Goal: Task Accomplishment & Management: Complete application form

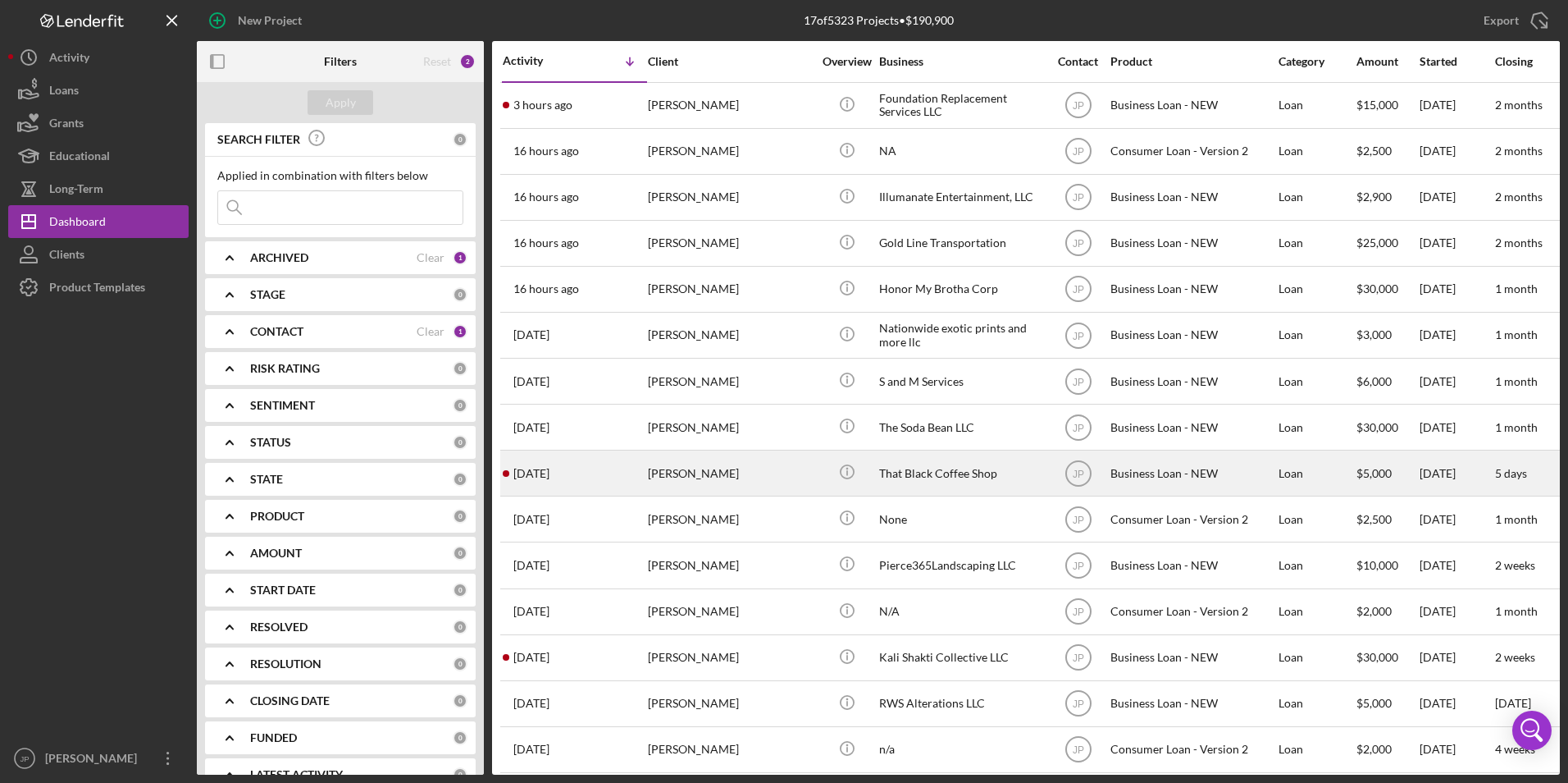
scroll to position [82, 0]
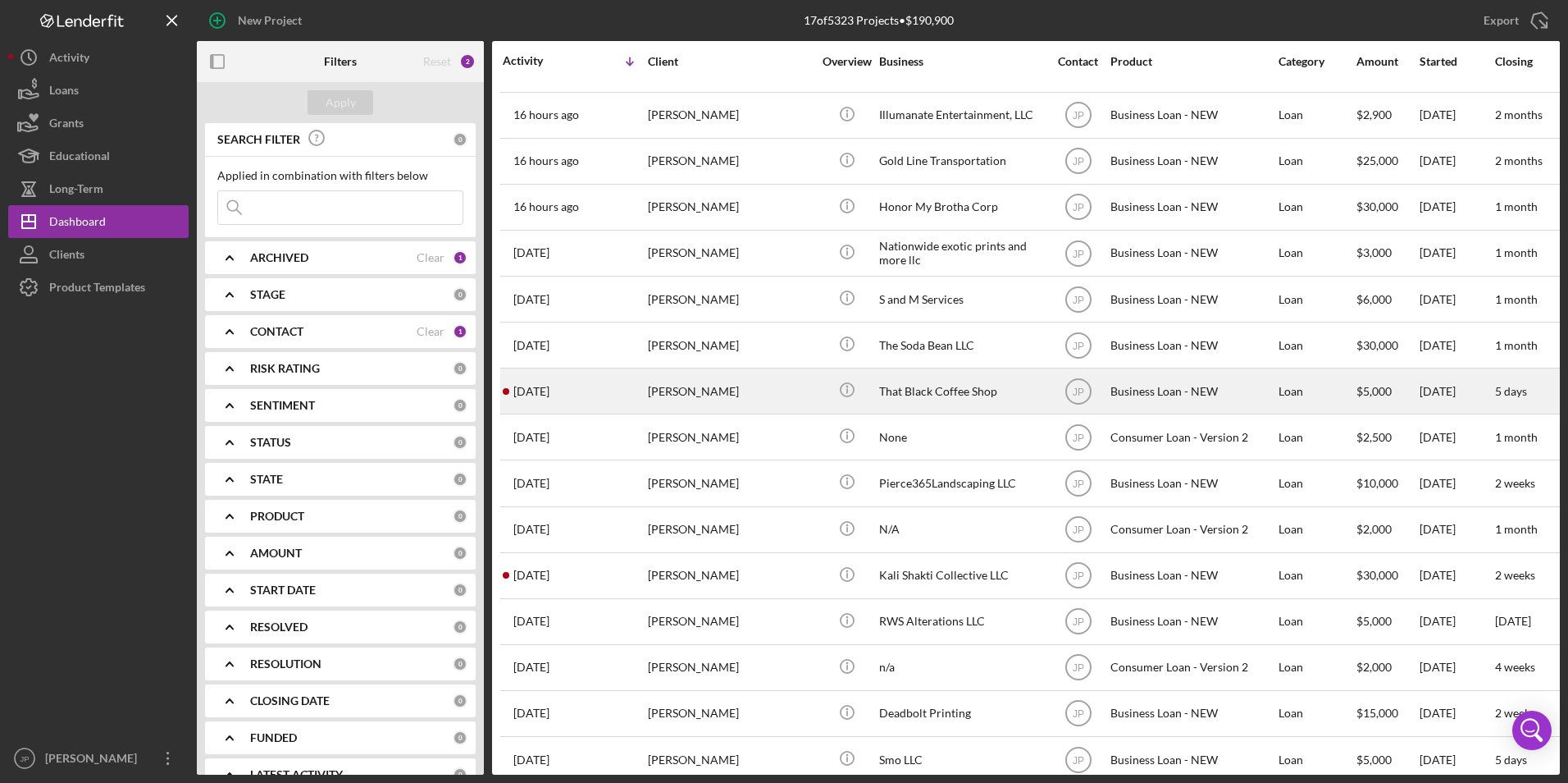
click at [627, 390] on div "[DATE] [PERSON_NAME]" at bounding box center [574, 391] width 144 height 44
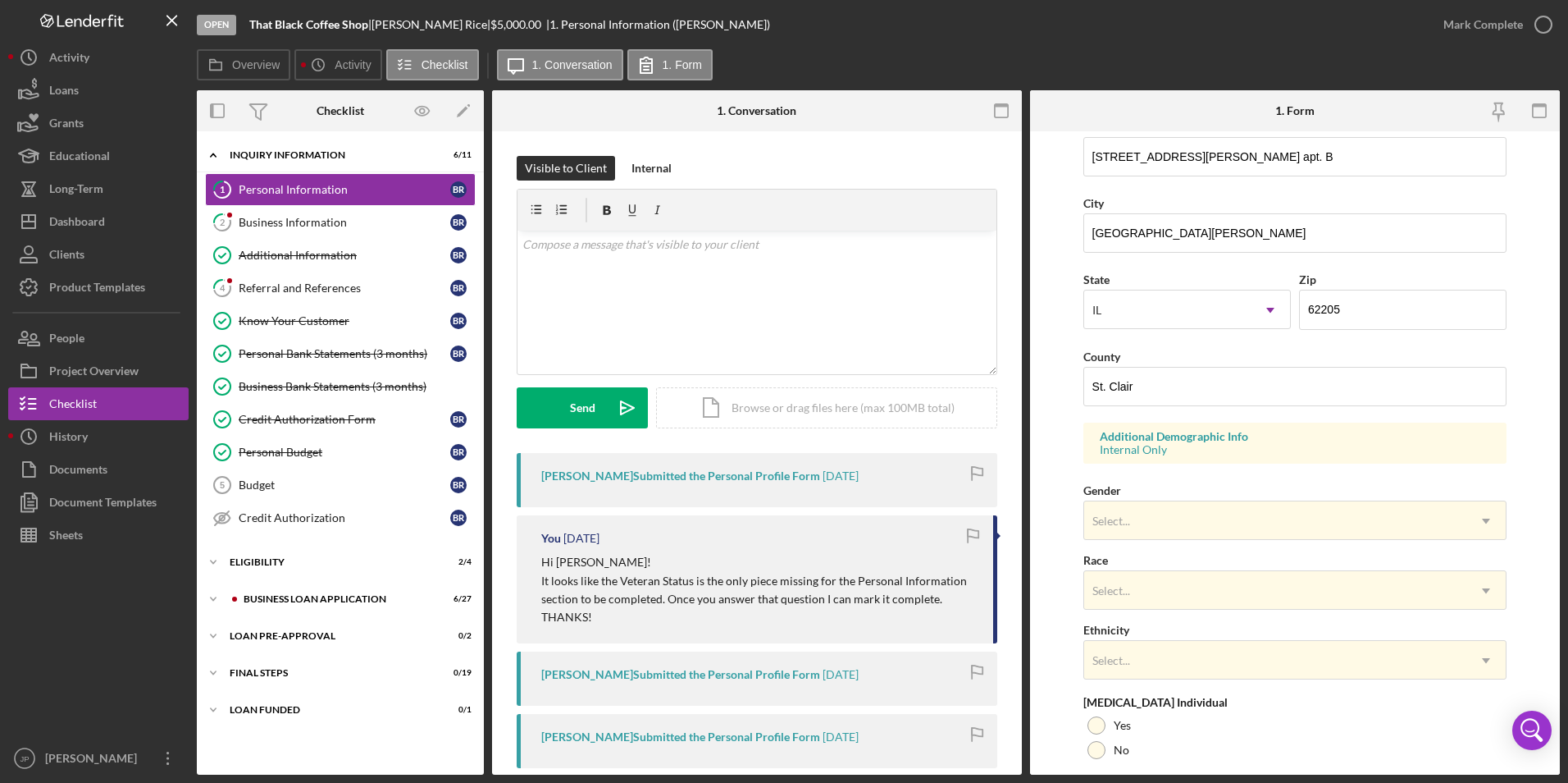
scroll to position [452, 0]
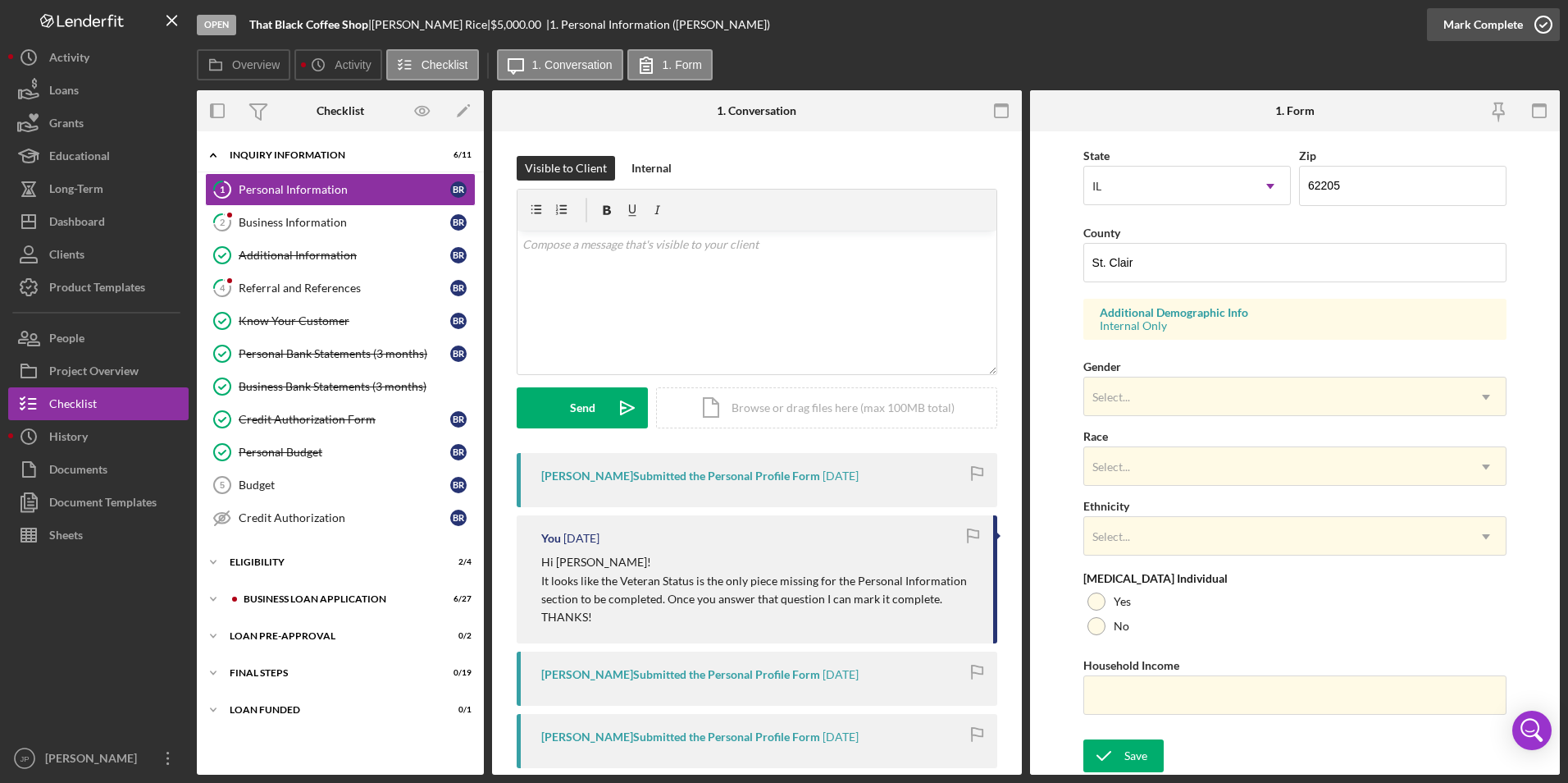
click at [1457, 30] on div "Mark Complete" at bounding box center [1483, 24] width 79 height 33
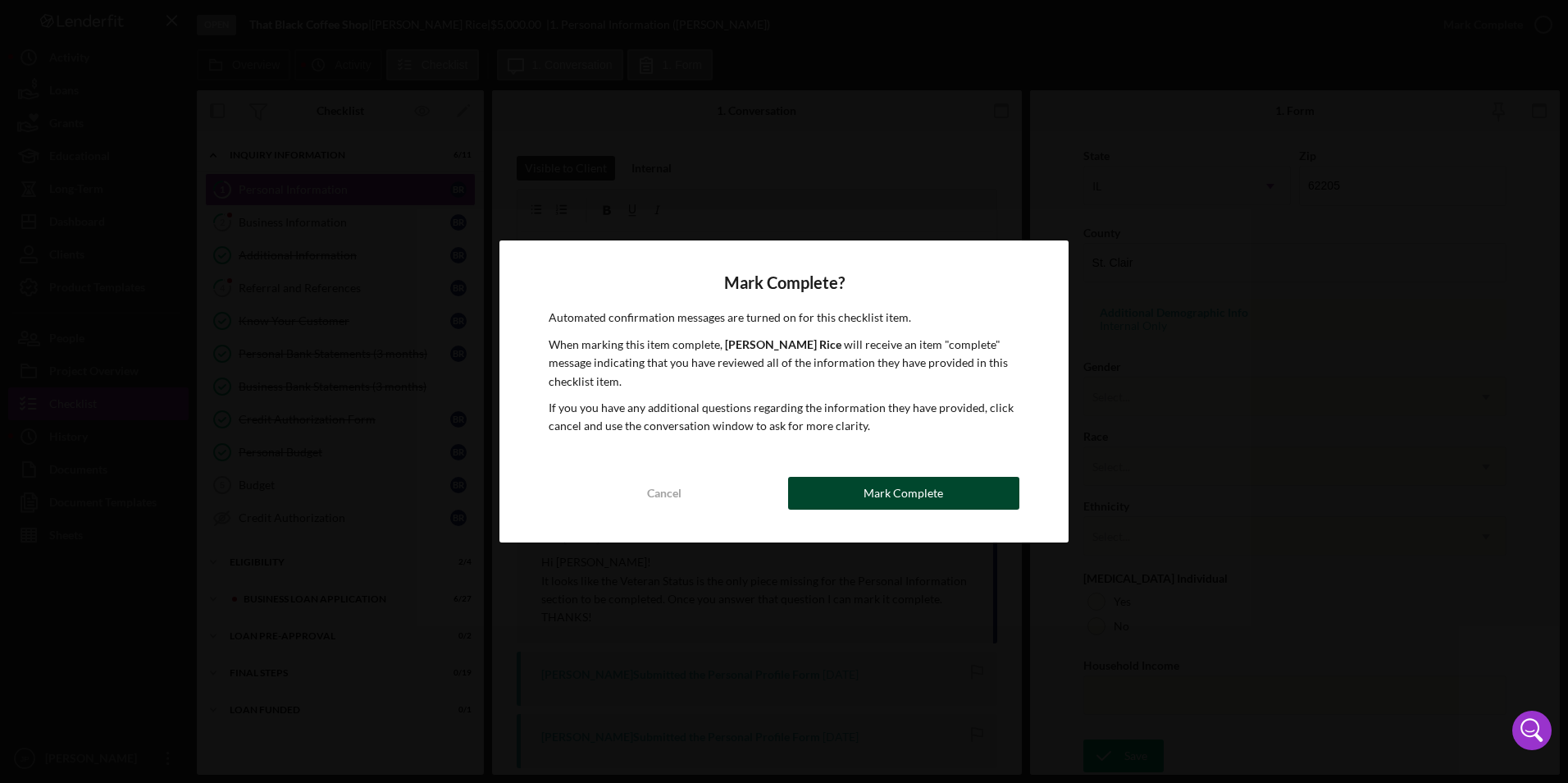
click at [951, 494] on button "Mark Complete" at bounding box center [903, 494] width 231 height 33
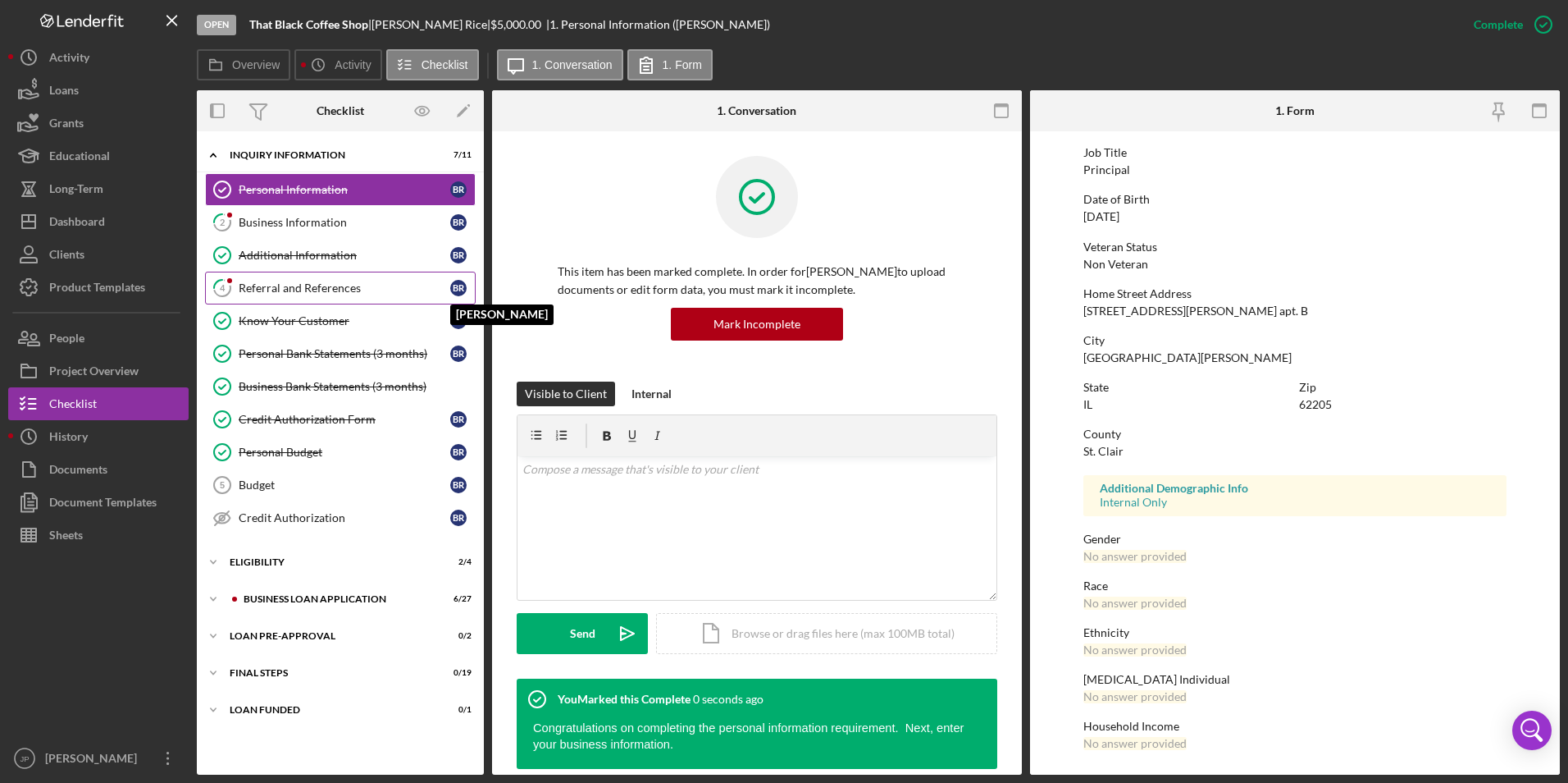
scroll to position [122, 0]
click at [300, 217] on div "Business Information" at bounding box center [344, 221] width 212 height 13
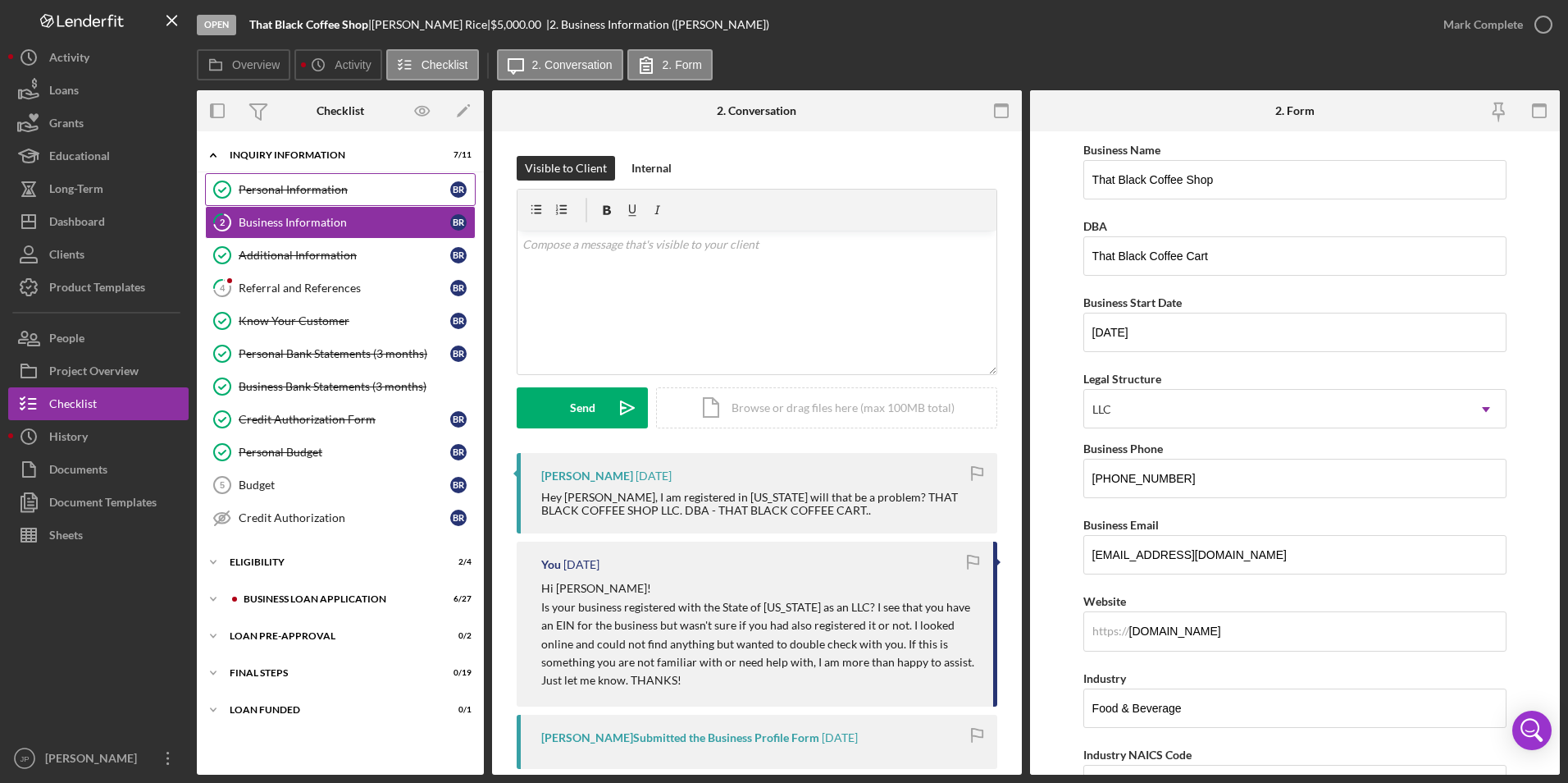
click at [321, 187] on div "Personal Information" at bounding box center [344, 189] width 212 height 13
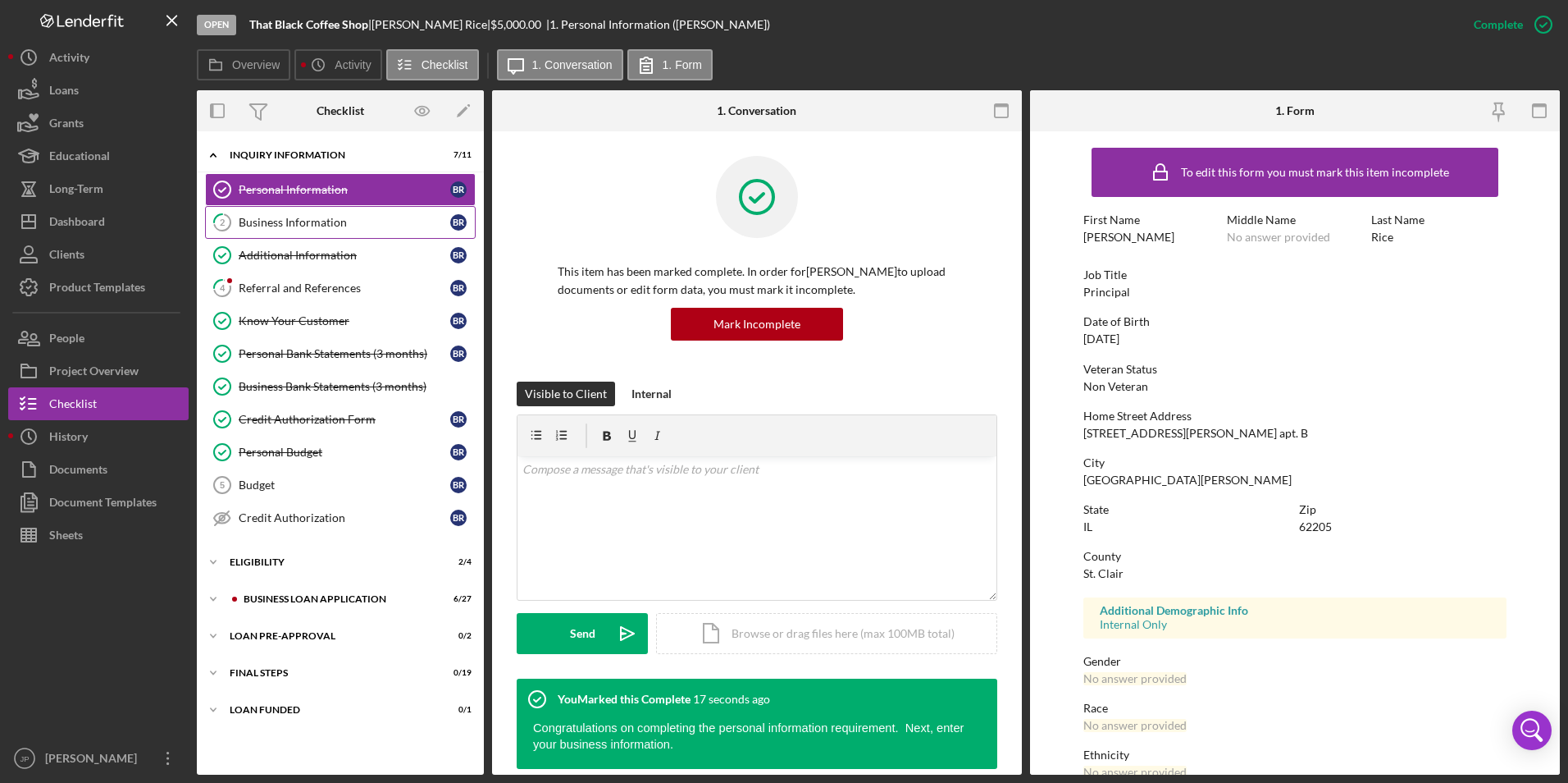
click at [317, 219] on div "Business Information" at bounding box center [344, 221] width 212 height 13
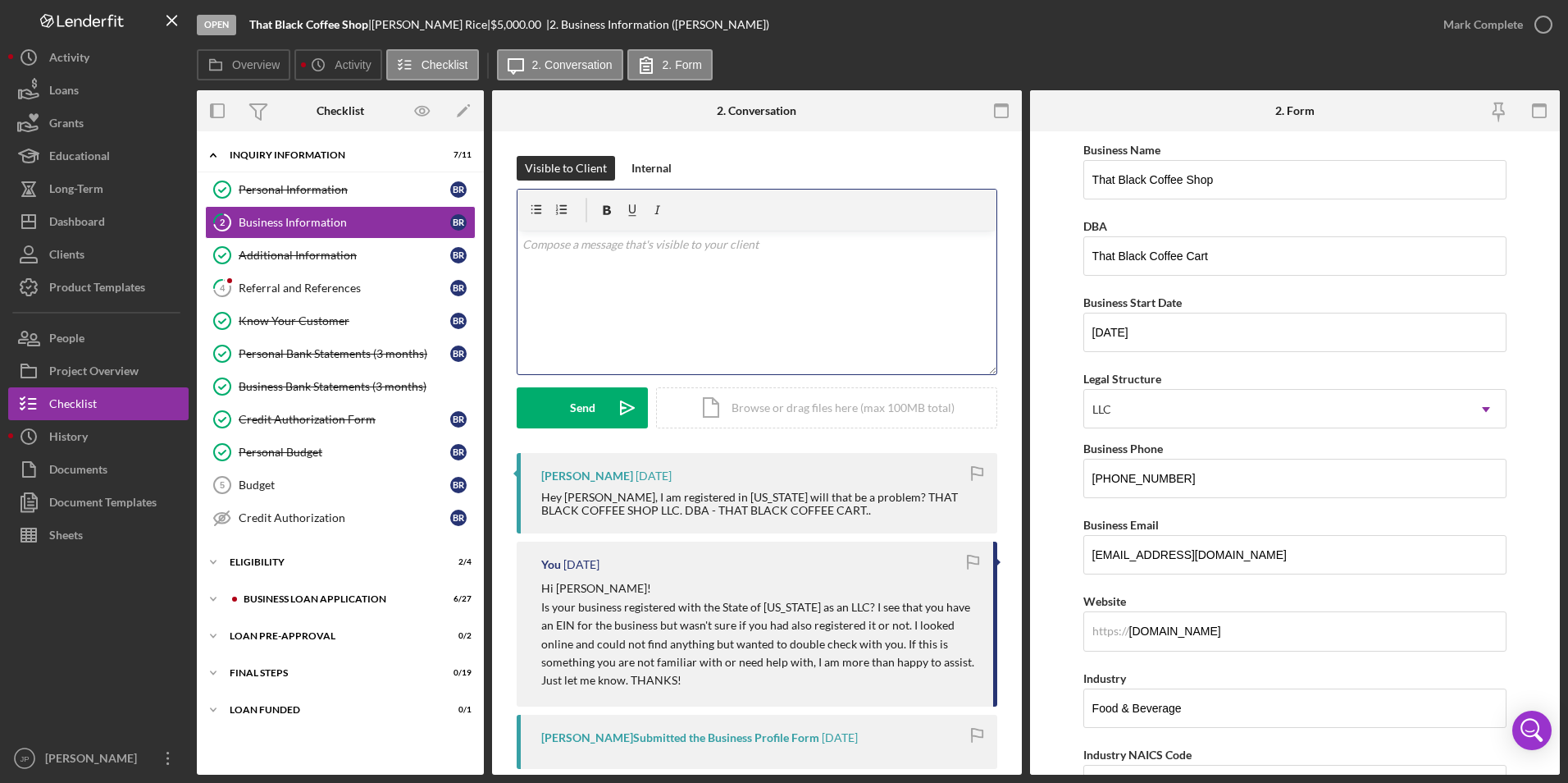
click at [640, 279] on div "v Color teal Color pink Remove color Add row above Add row below Add column bef…" at bounding box center [757, 302] width 479 height 144
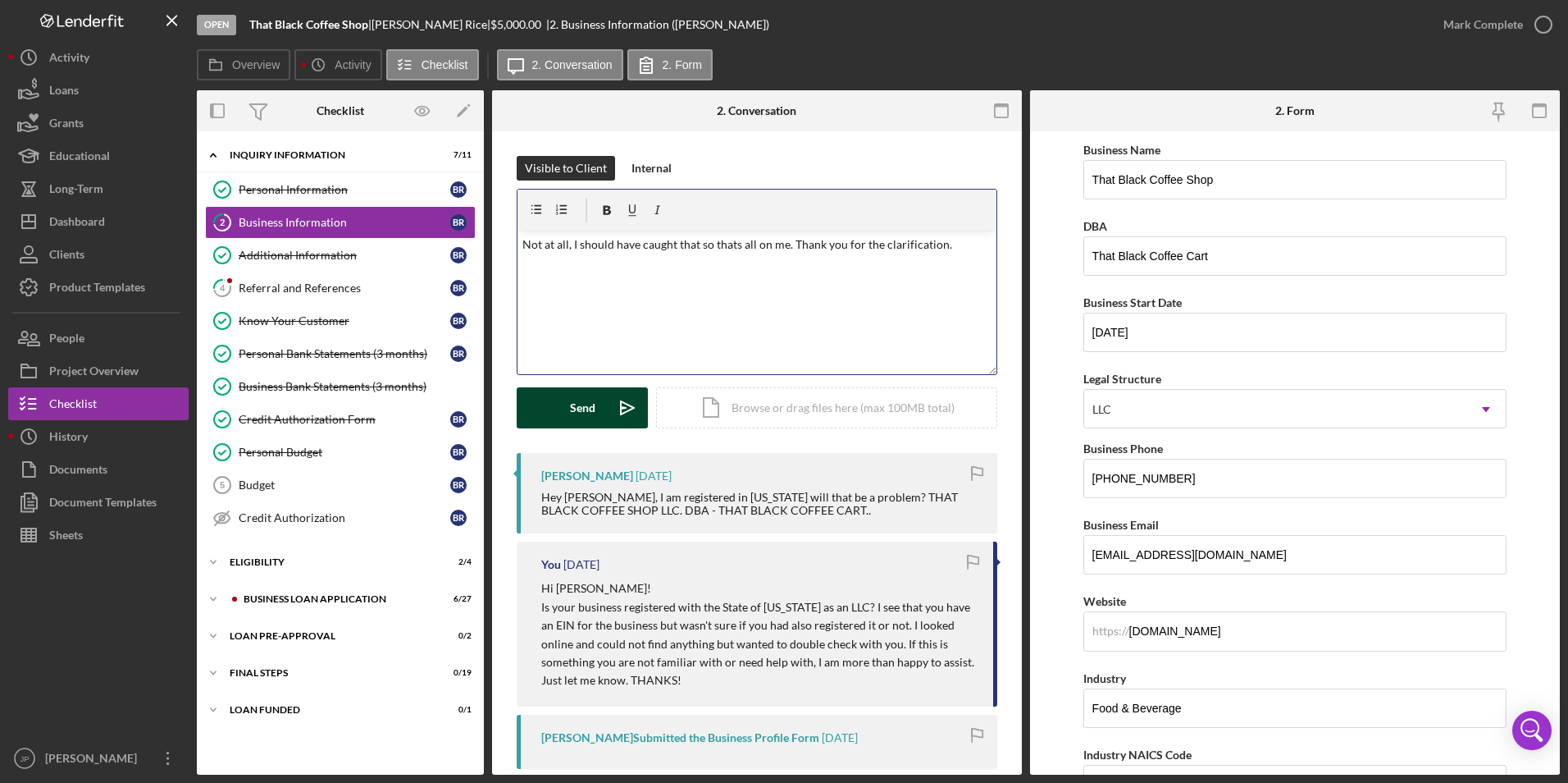
click at [595, 418] on button "Send Icon/icon-invite-send" at bounding box center [582, 407] width 132 height 41
